Goal: Information Seeking & Learning: Check status

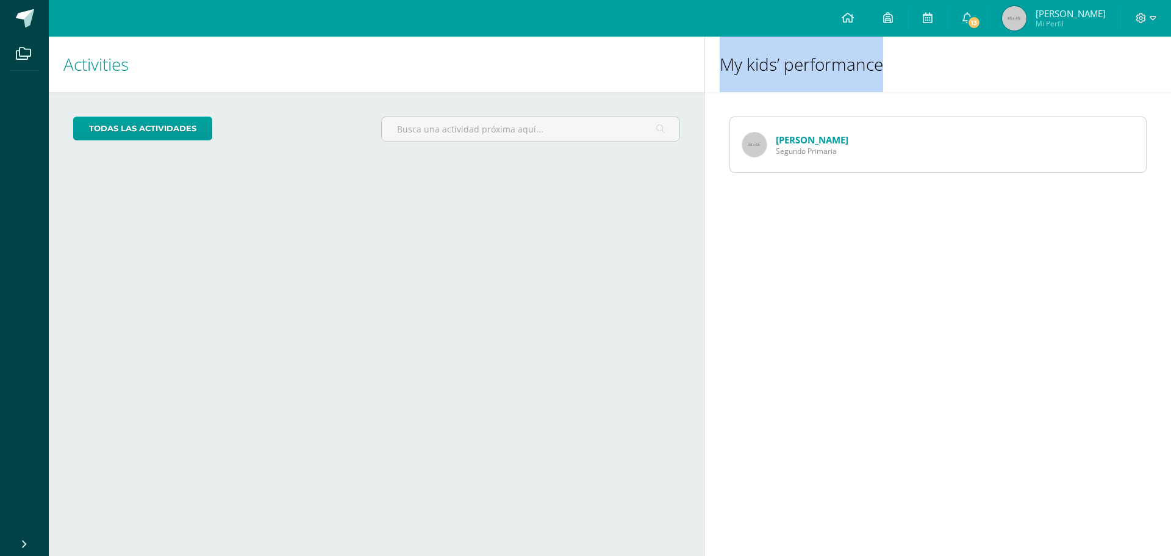
drag, startPoint x: 718, startPoint y: 66, endPoint x: 883, endPoint y: 67, distance: 165.3
click at [883, 67] on div "My kids’ performance" at bounding box center [938, 64] width 466 height 55
click at [883, 67] on h1 "My kids’ performance" at bounding box center [938, 64] width 437 height 55
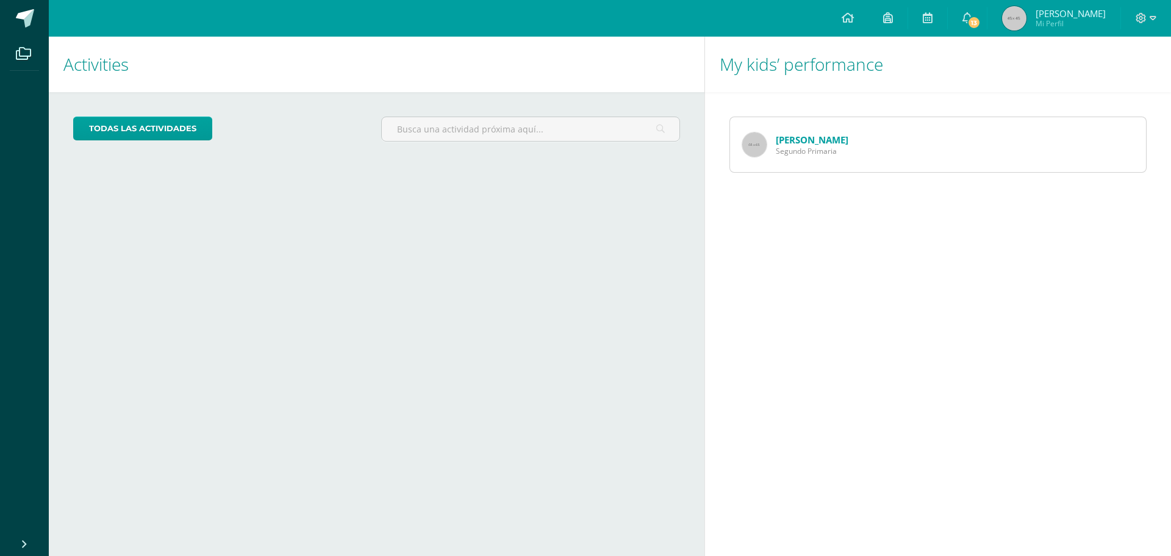
click at [865, 156] on div "[PERSON_NAME] Primaria" at bounding box center [937, 144] width 417 height 56
click at [950, 154] on div "[PERSON_NAME] Primaria" at bounding box center [937, 144] width 417 height 56
click at [814, 130] on div "[PERSON_NAME] Primaria" at bounding box center [795, 144] width 131 height 55
click at [806, 143] on link "[PERSON_NAME]" at bounding box center [812, 140] width 73 height 12
click at [985, 23] on link "13" at bounding box center [967, 18] width 39 height 37
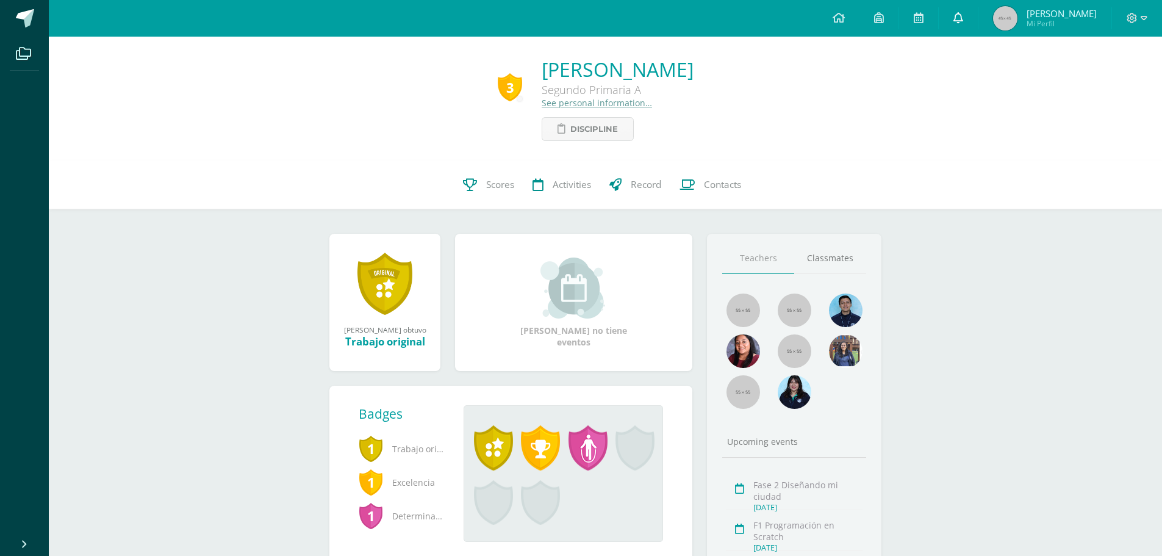
click at [963, 13] on icon at bounding box center [958, 17] width 10 height 11
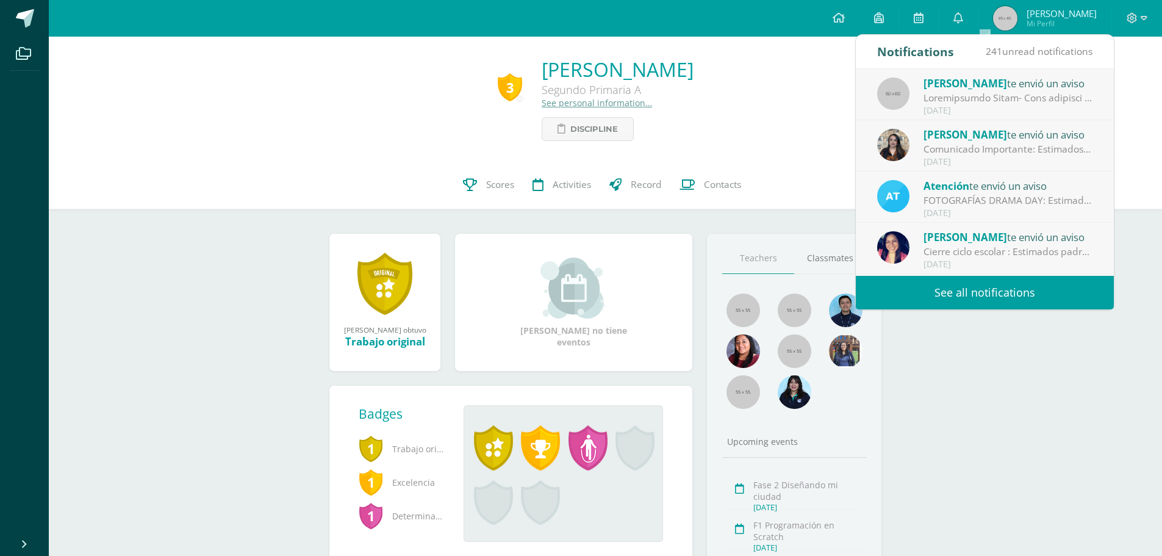
click at [940, 290] on link "See all notifications" at bounding box center [985, 293] width 258 height 34
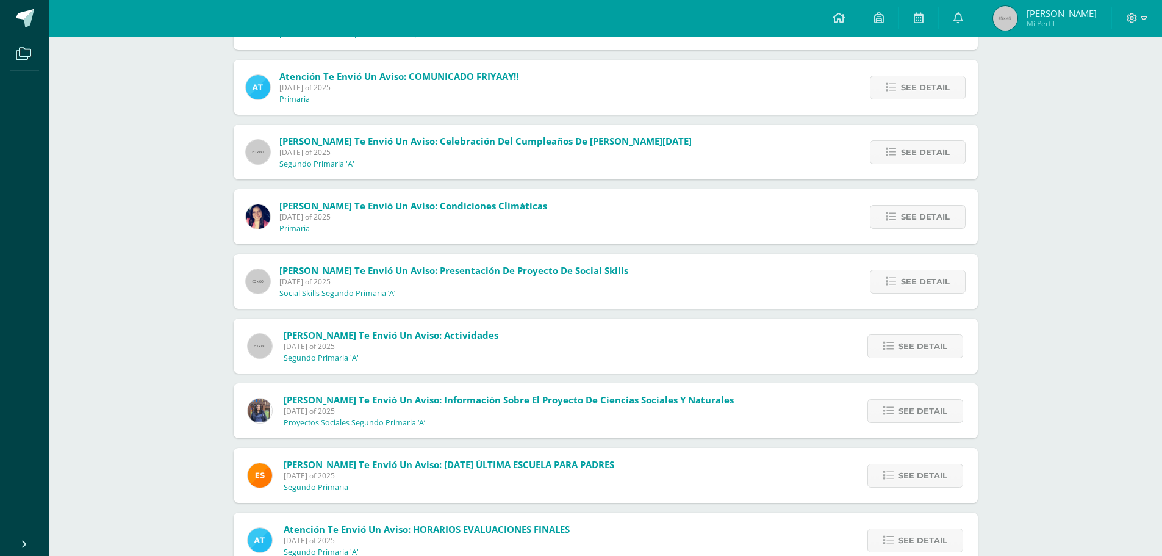
scroll to position [517, 0]
click at [882, 409] on link "See detail" at bounding box center [915, 410] width 96 height 24
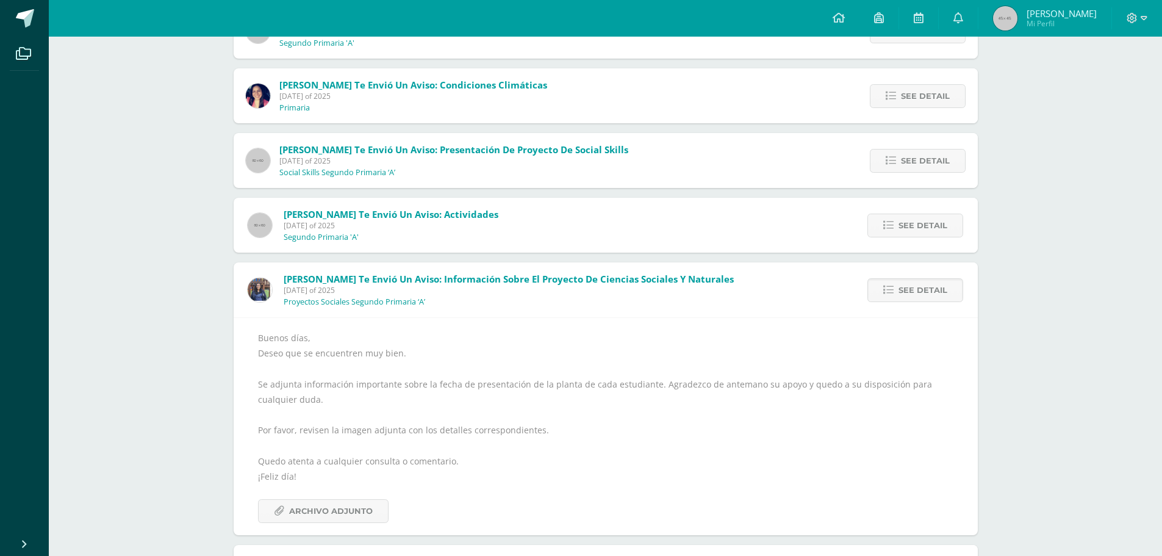
scroll to position [639, 0]
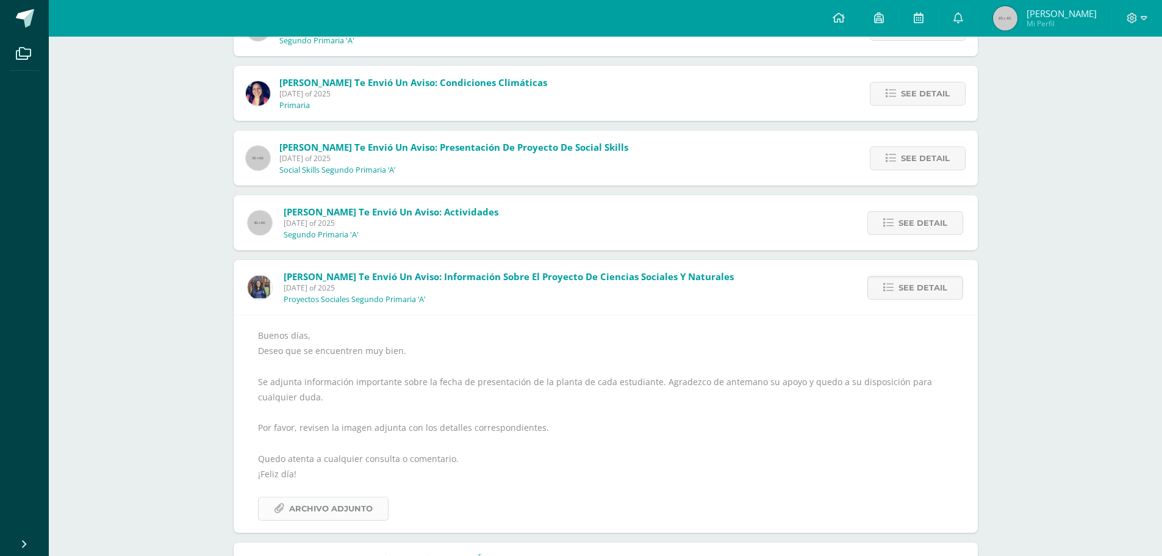
click at [331, 505] on span "Archivo Adjunto" at bounding box center [331, 508] width 84 height 23
